Goal: Check status: Check status

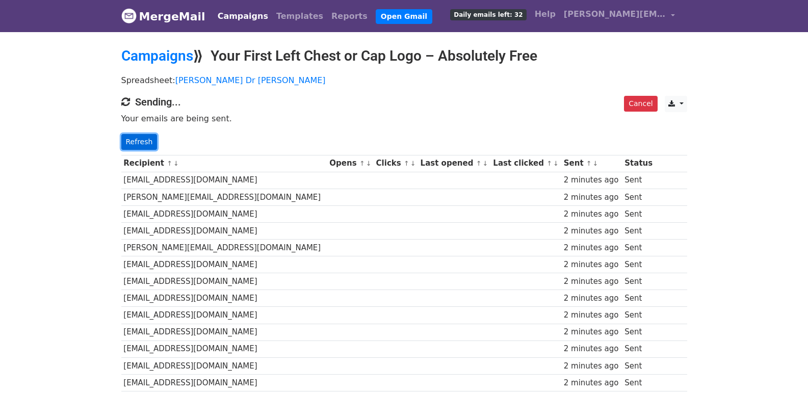
click at [138, 143] on link "Refresh" at bounding box center [139, 142] width 36 height 16
click at [133, 139] on link "Refresh" at bounding box center [139, 142] width 36 height 16
click at [143, 148] on link "Refresh" at bounding box center [139, 142] width 36 height 16
